Goal: Communication & Community: Answer question/provide support

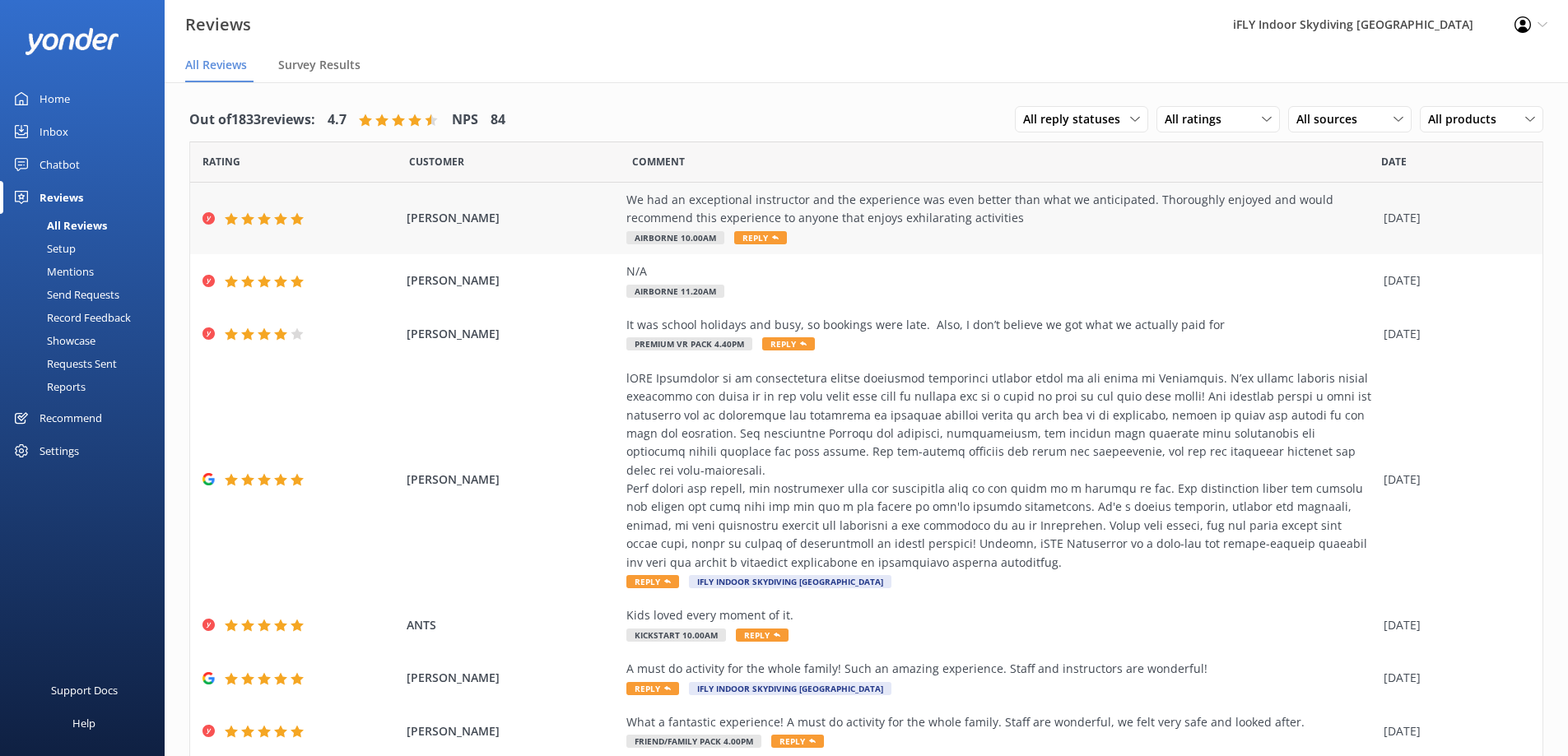
click at [937, 212] on div "We had an exceptional instructor and the experience was even better than what w…" at bounding box center [1000, 210] width 749 height 37
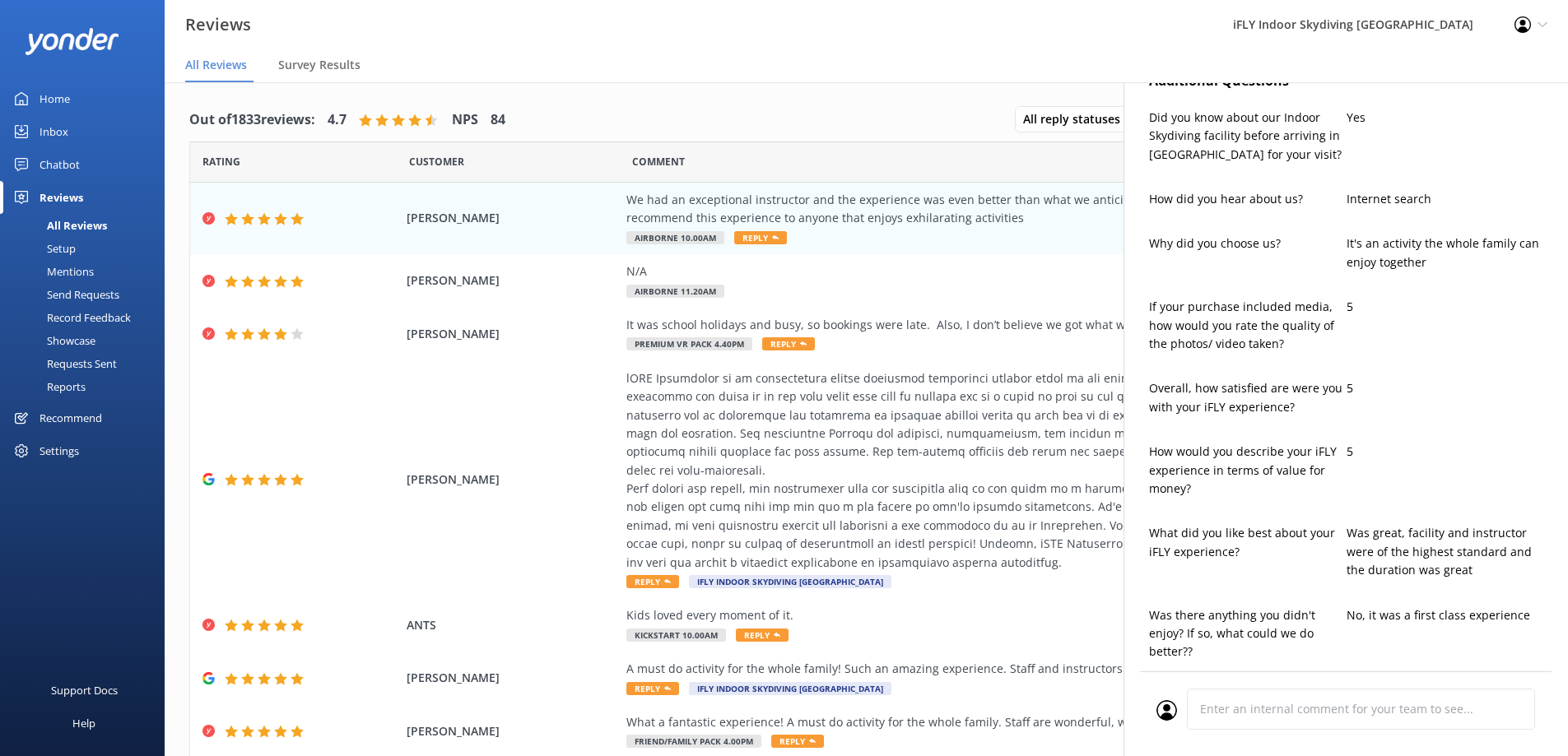
type textarea "Thank you so much for your wonderful feedback, [PERSON_NAME]! We're thrilled to…"
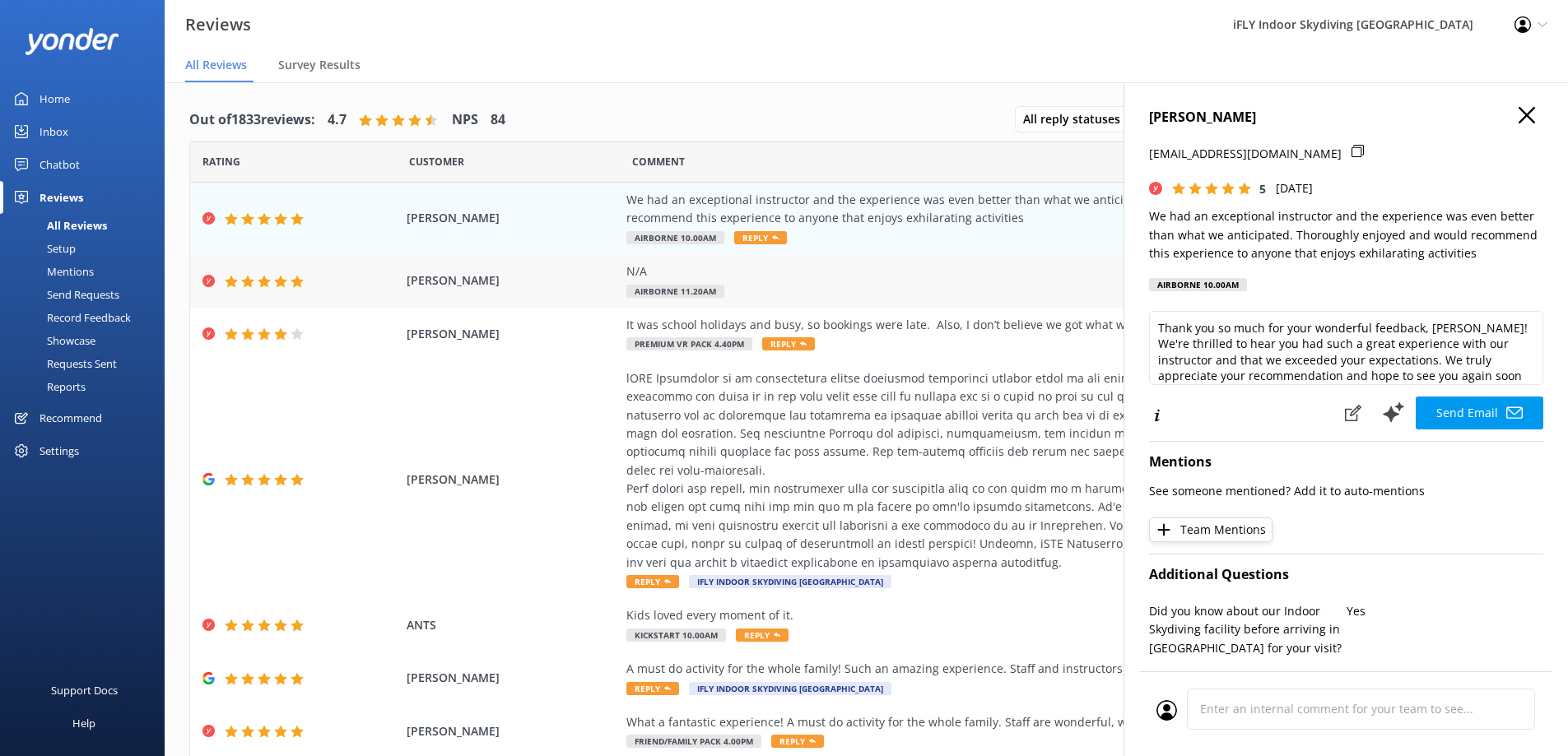
click at [949, 270] on div "N/A" at bounding box center [1000, 271] width 749 height 18
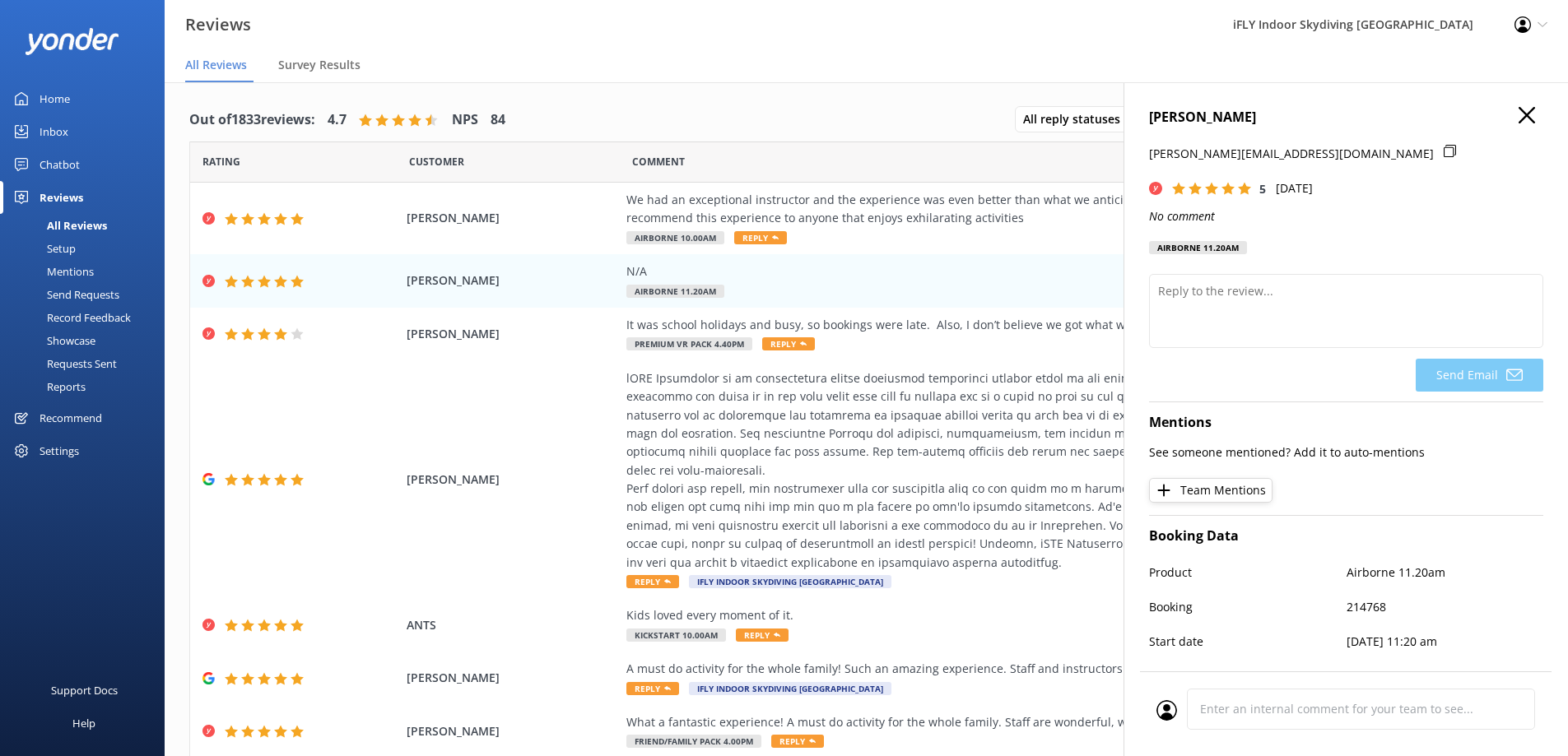
click at [1519, 111] on icon "button" at bounding box center [1527, 115] width 17 height 17
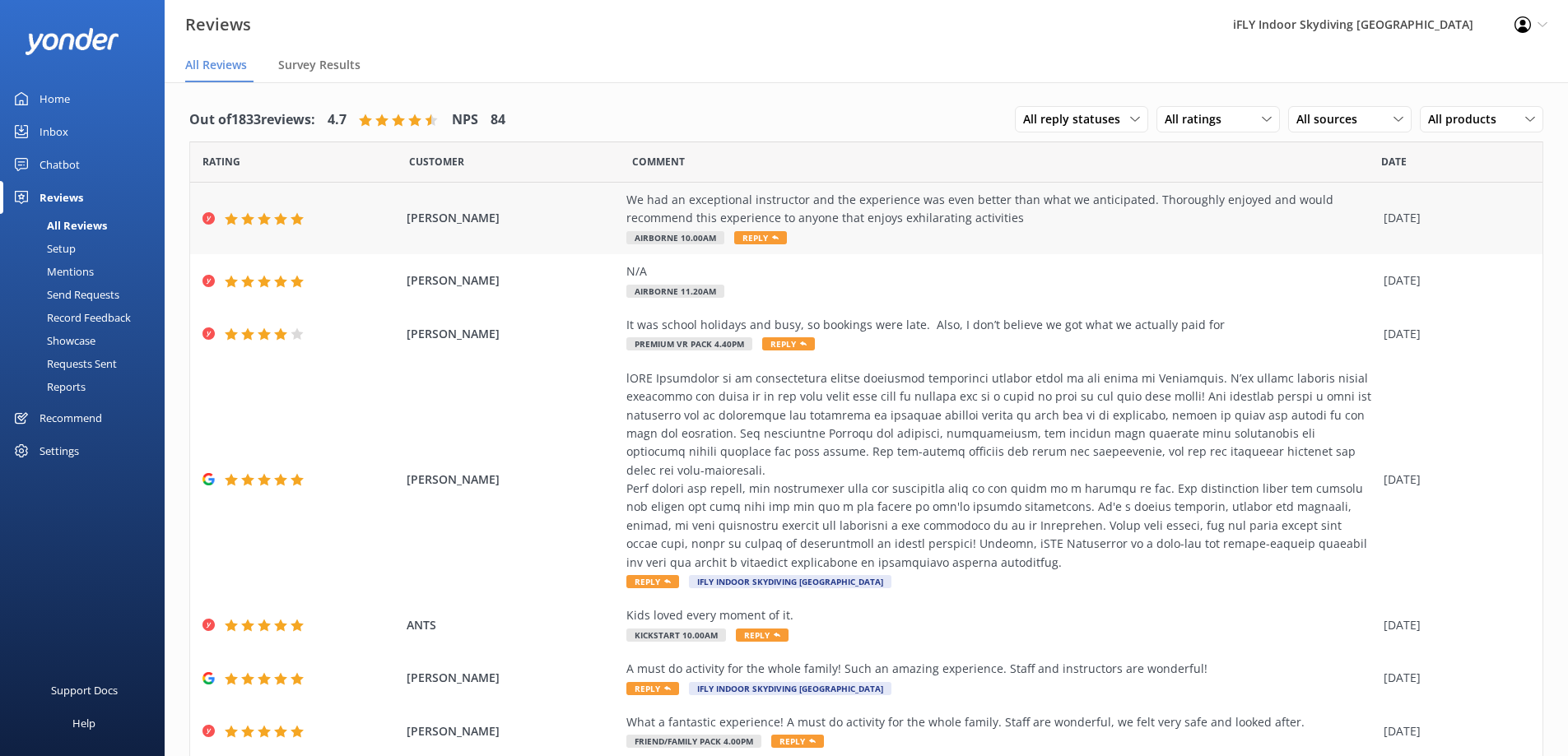
click at [705, 220] on div "We had an exceptional instructor and the experience was even better than what w…" at bounding box center [1000, 210] width 749 height 37
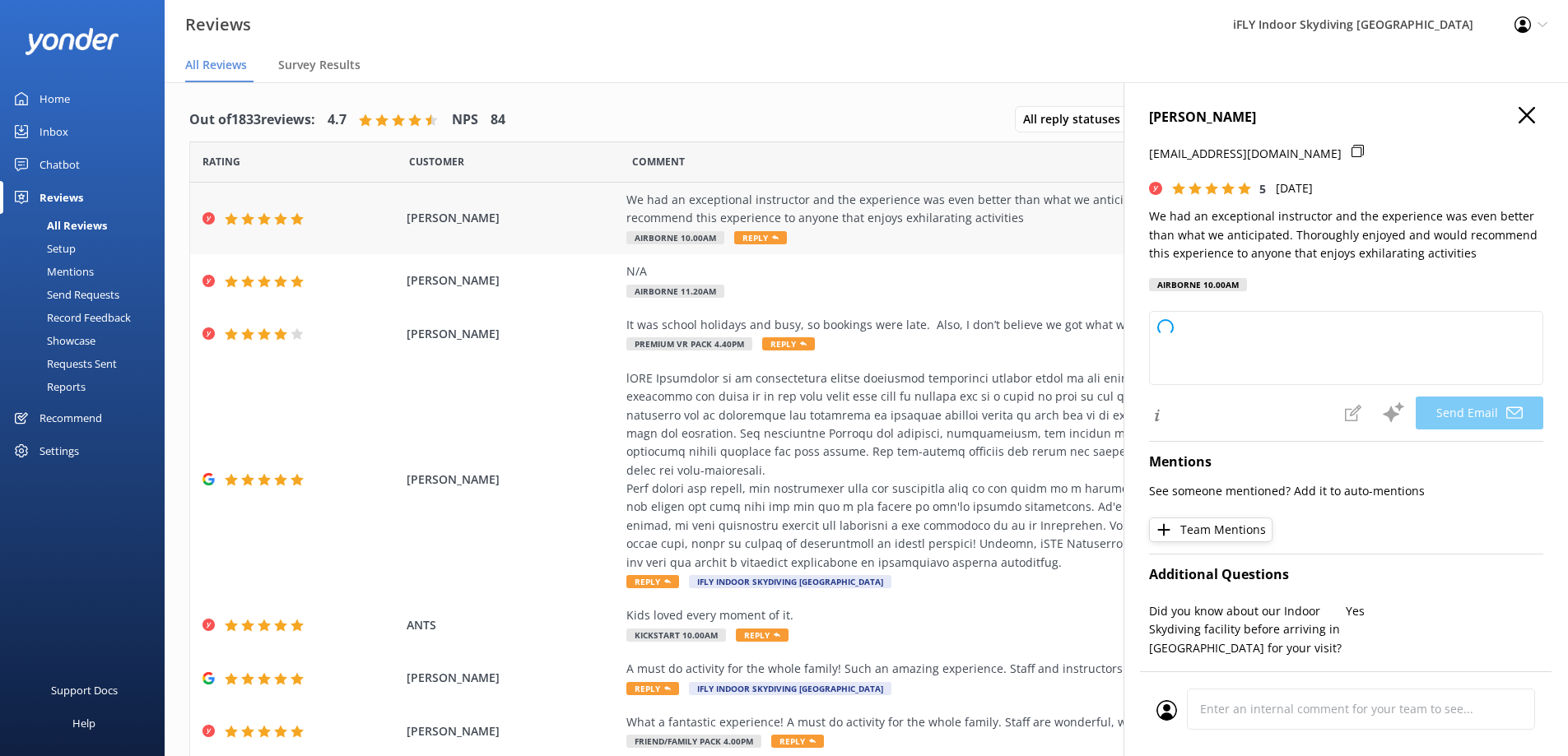
type textarea "Thank you so much for your wonderful feedback, [PERSON_NAME]! We're thrilled to…"
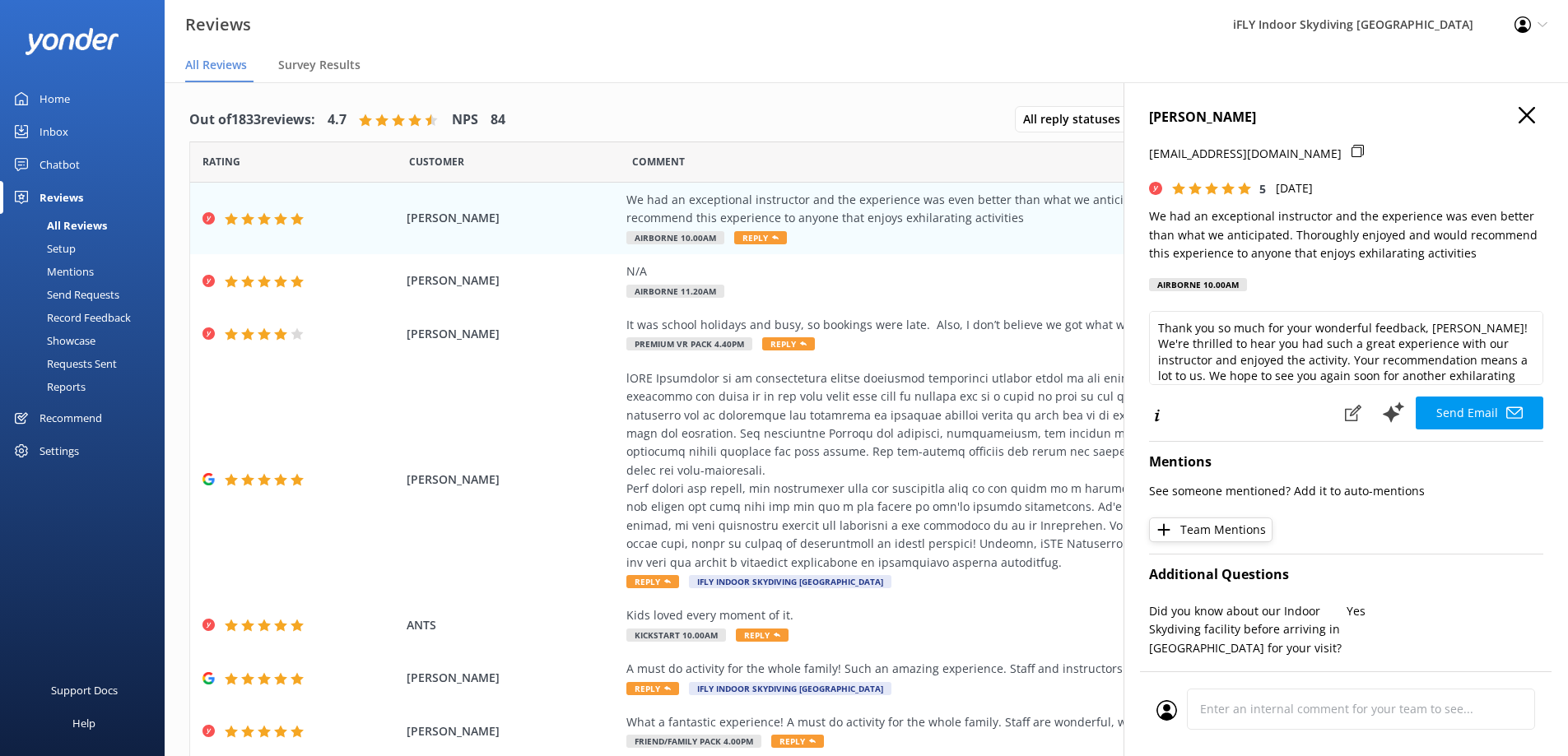
click at [1352, 150] on icon at bounding box center [1357, 150] width 12 height 12
